Goal: Transaction & Acquisition: Purchase product/service

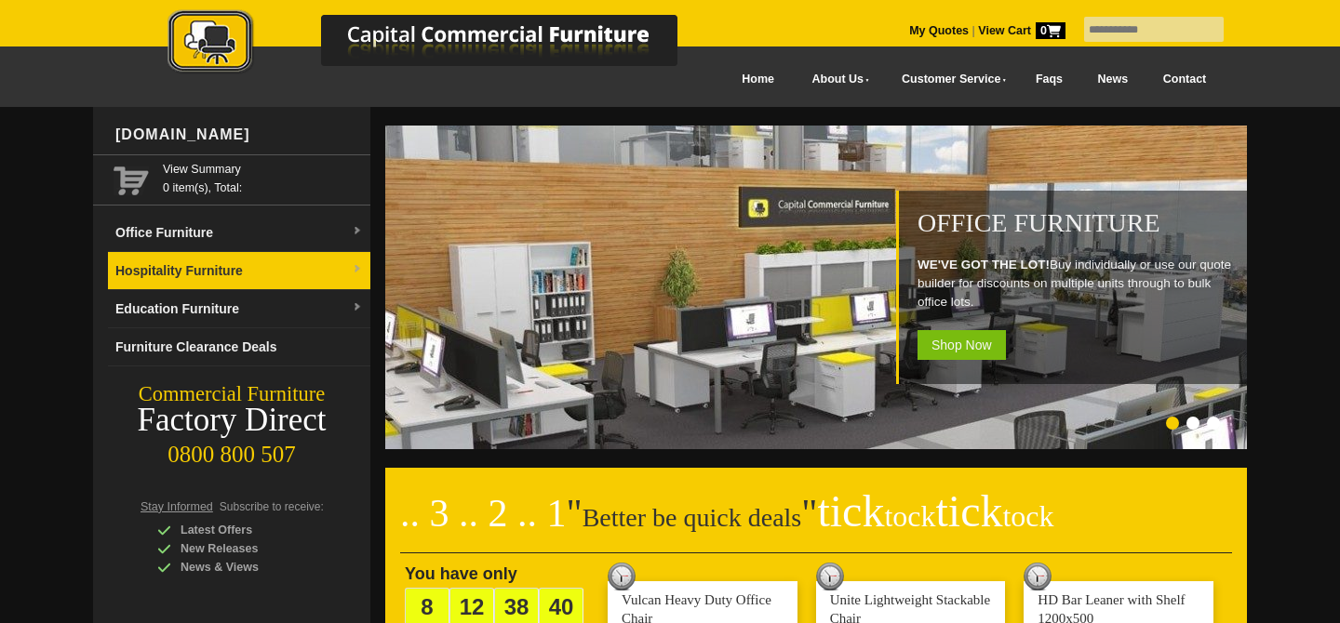
click at [222, 266] on link "Hospitality Furniture" at bounding box center [239, 271] width 262 height 38
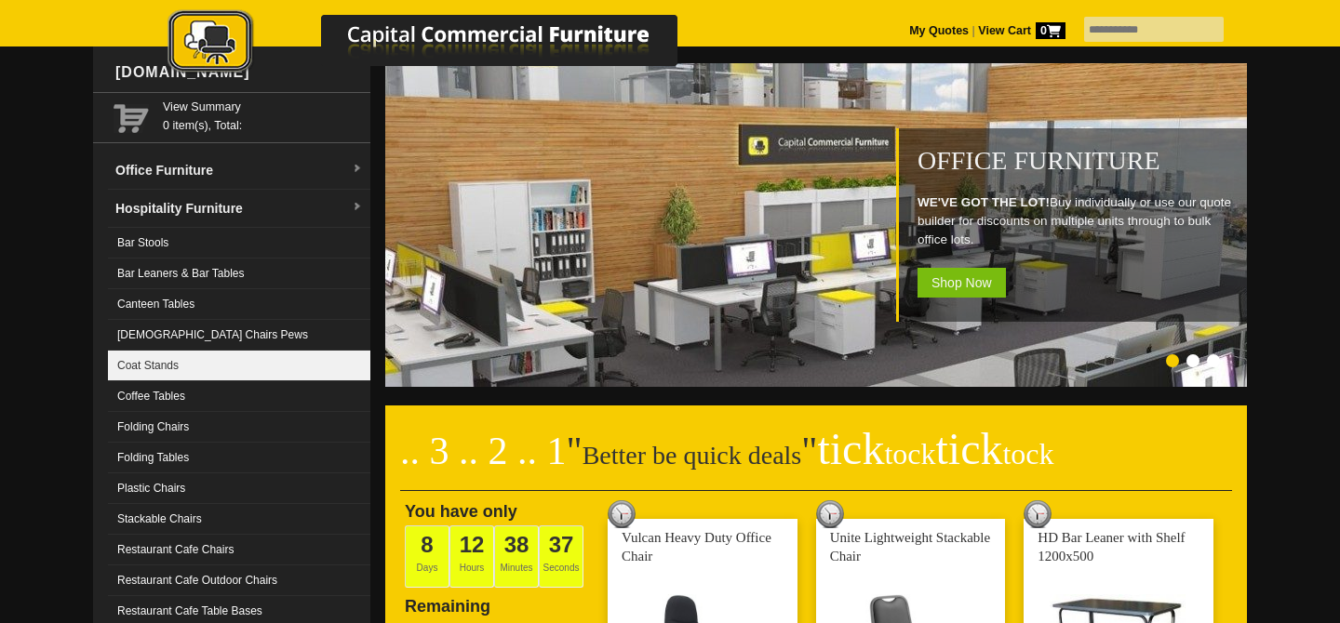
scroll to position [92, 0]
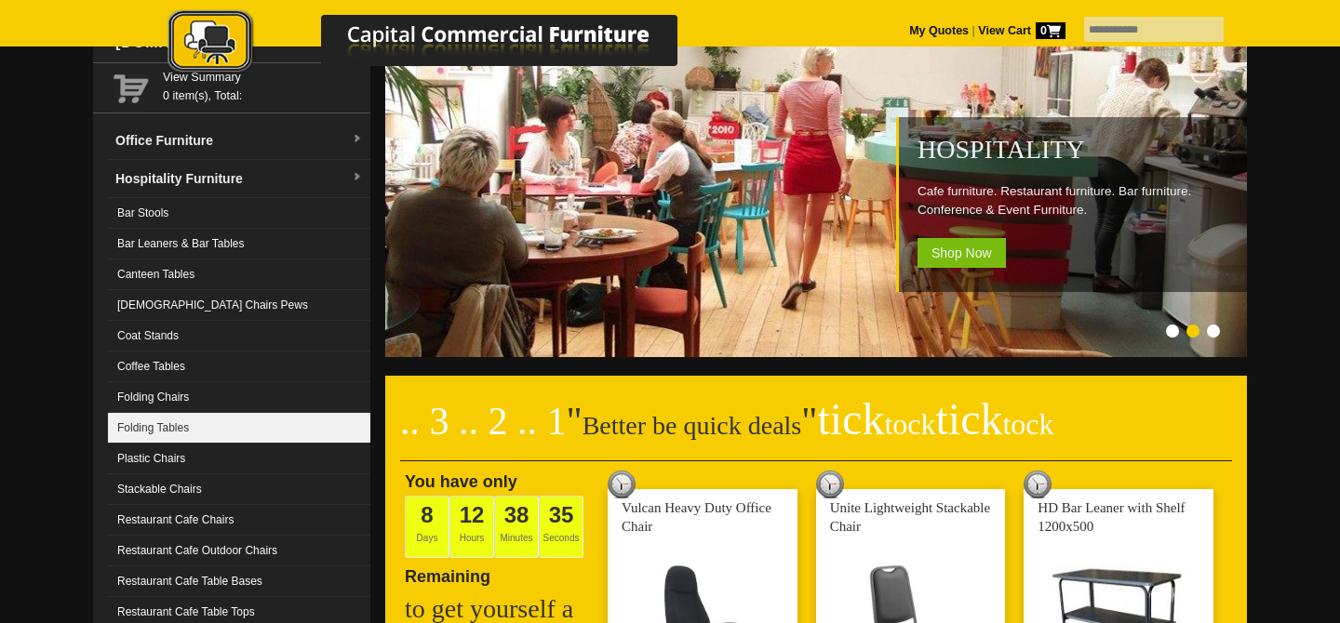
click at [183, 425] on link "Folding Tables" at bounding box center [239, 428] width 262 height 31
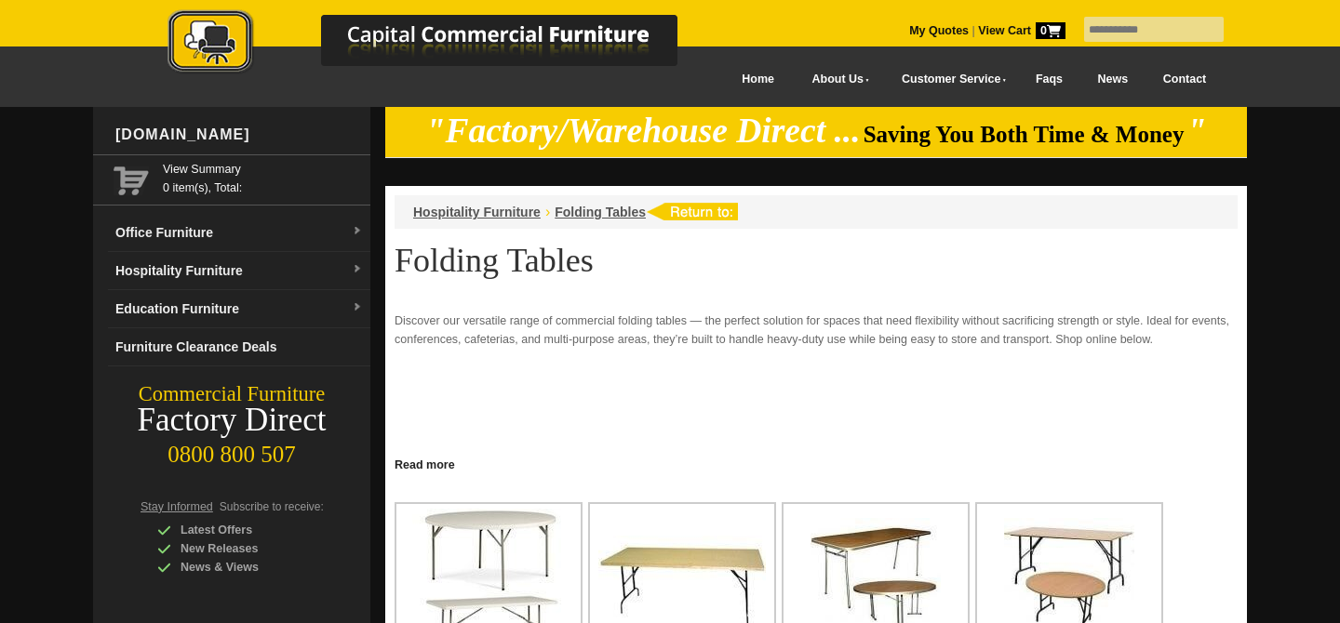
scroll to position [372, 0]
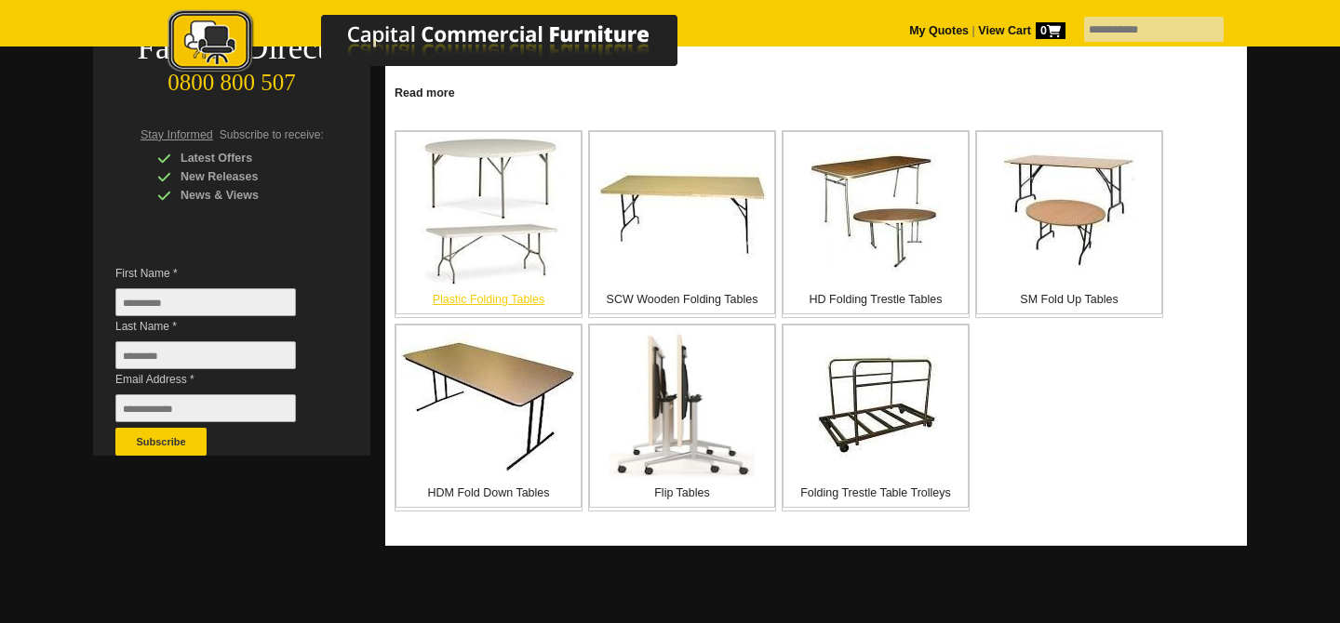
click at [475, 179] on img at bounding box center [489, 211] width 154 height 149
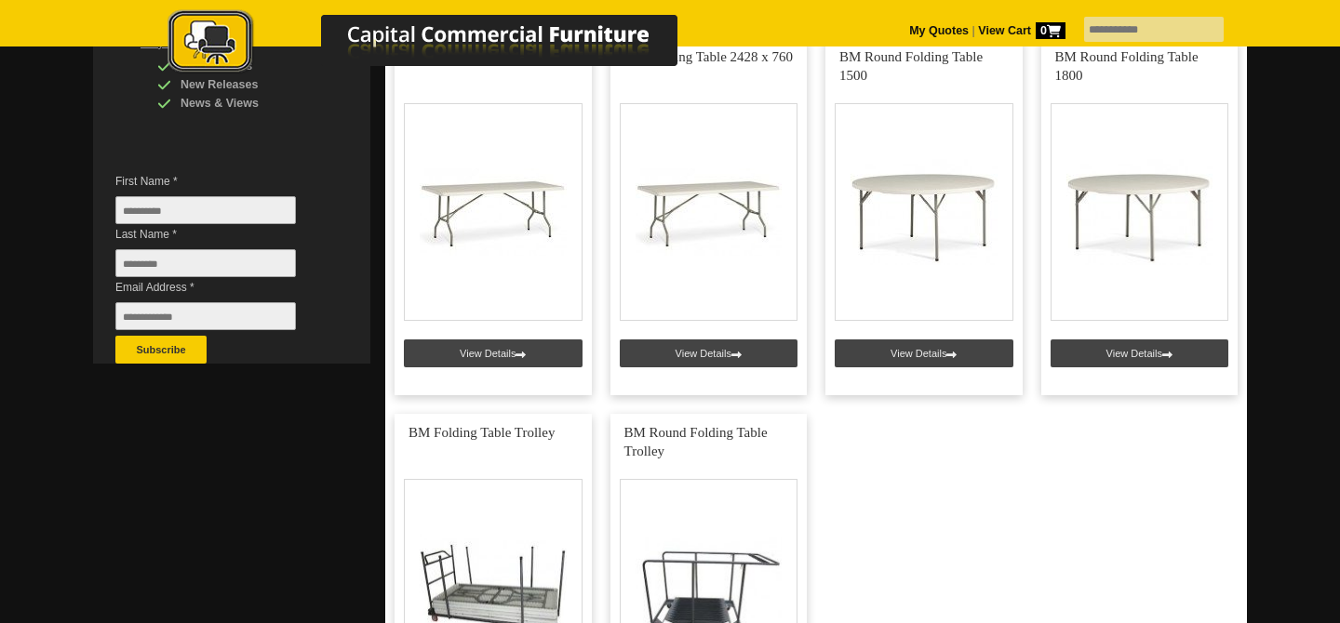
scroll to position [279, 0]
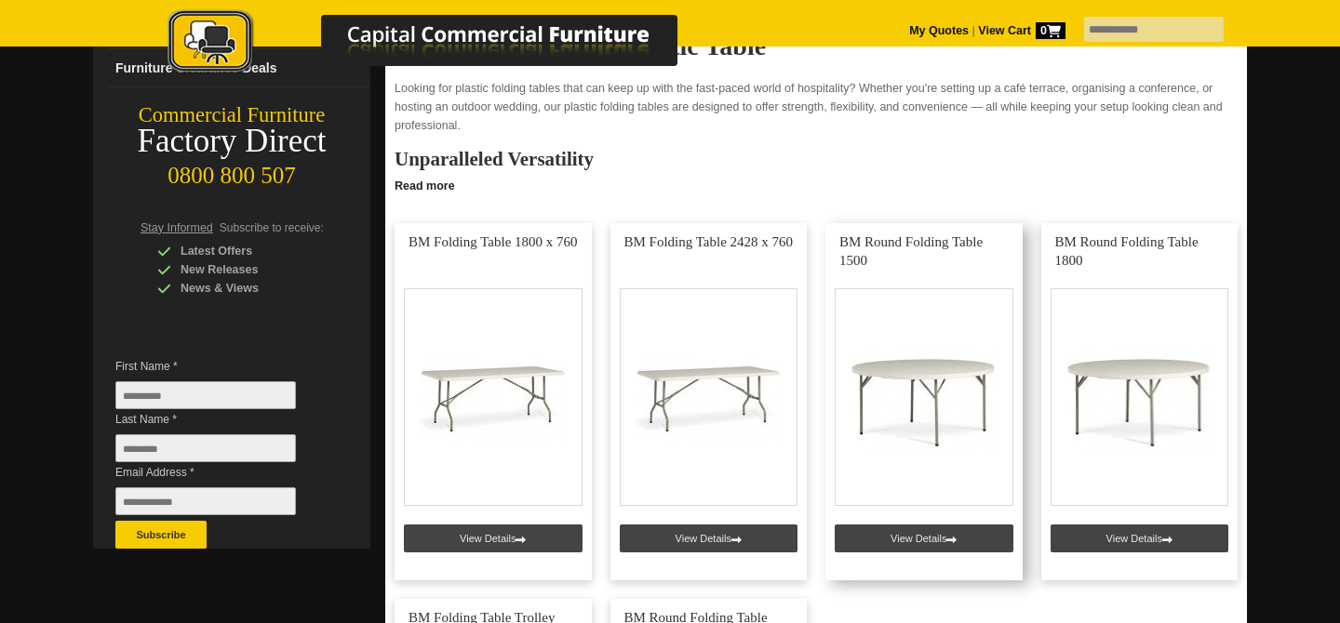
click at [897, 405] on link at bounding box center [923, 401] width 197 height 357
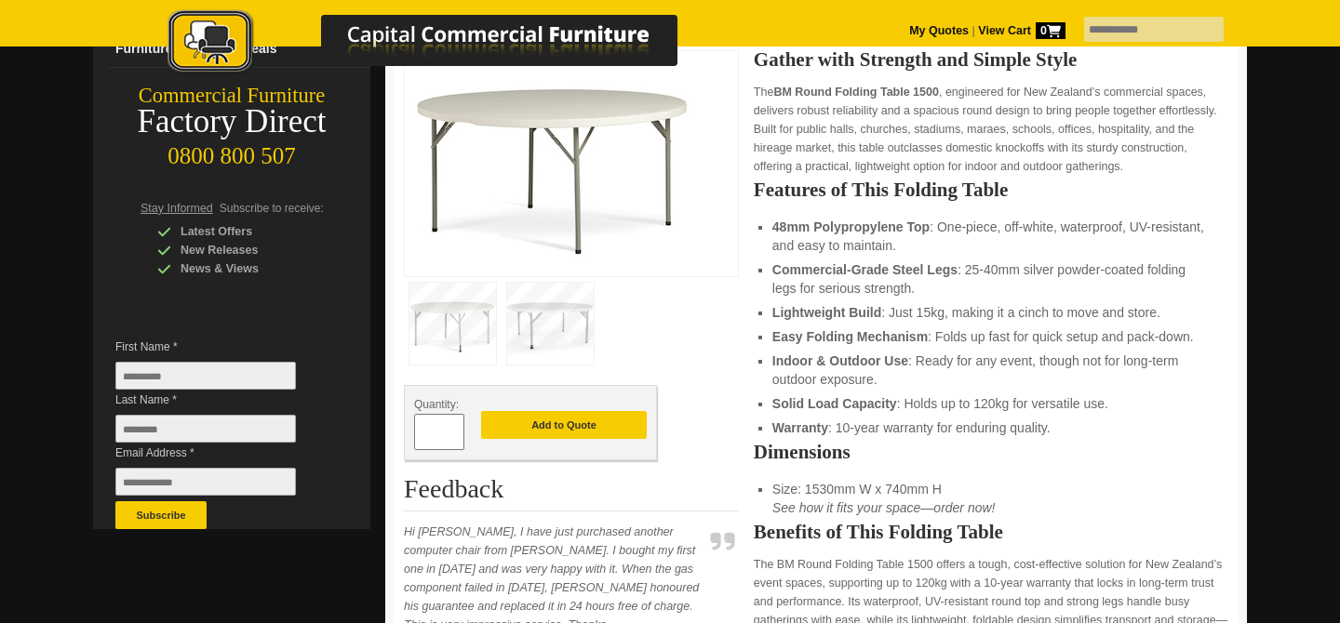
scroll to position [279, 0]
